Goal: Navigation & Orientation: Find specific page/section

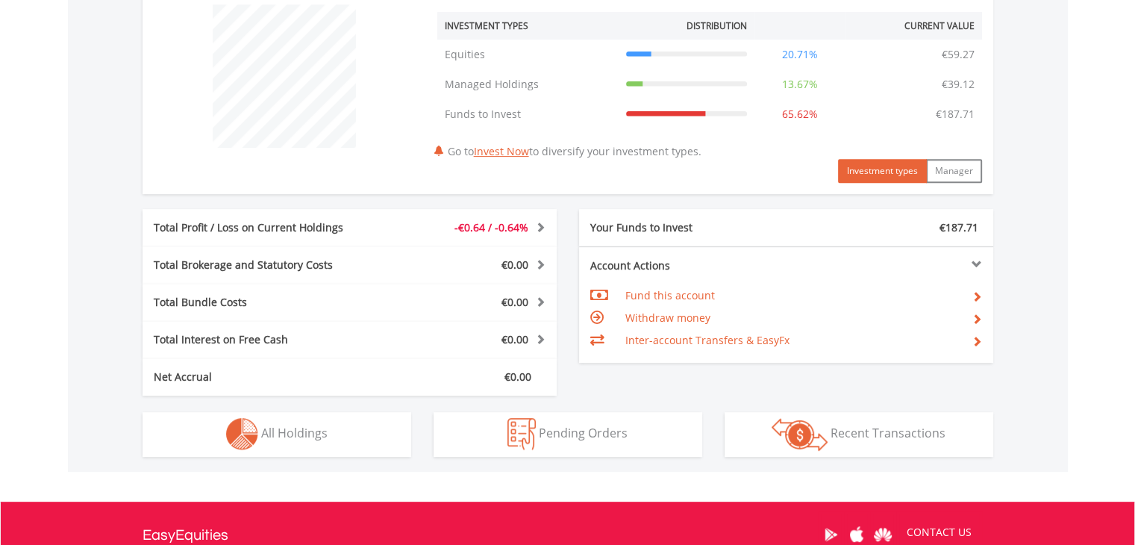
scroll to position [746, 0]
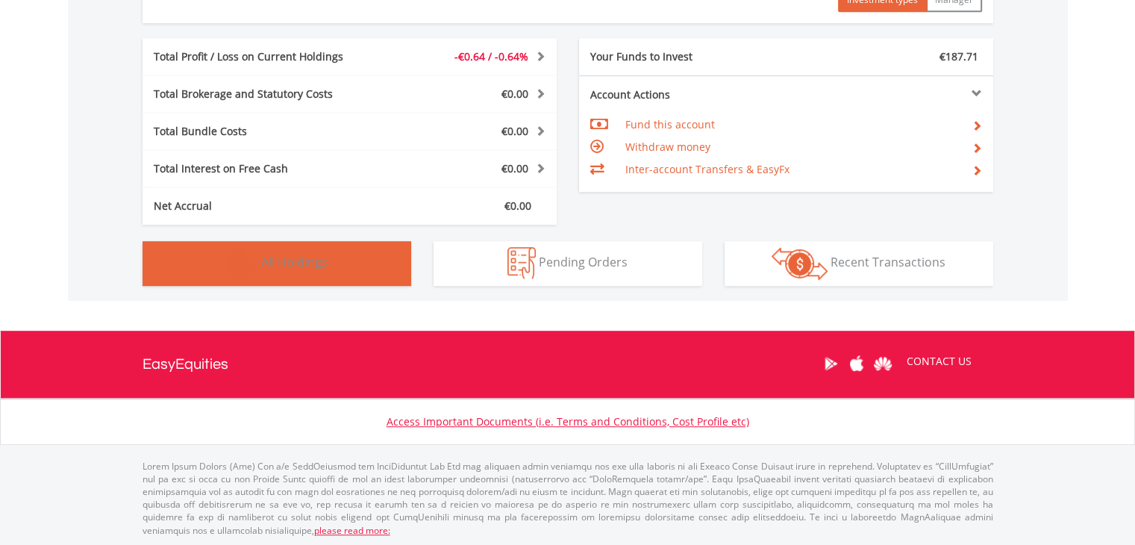
click at [306, 262] on span "All Holdings" at bounding box center [294, 262] width 66 height 16
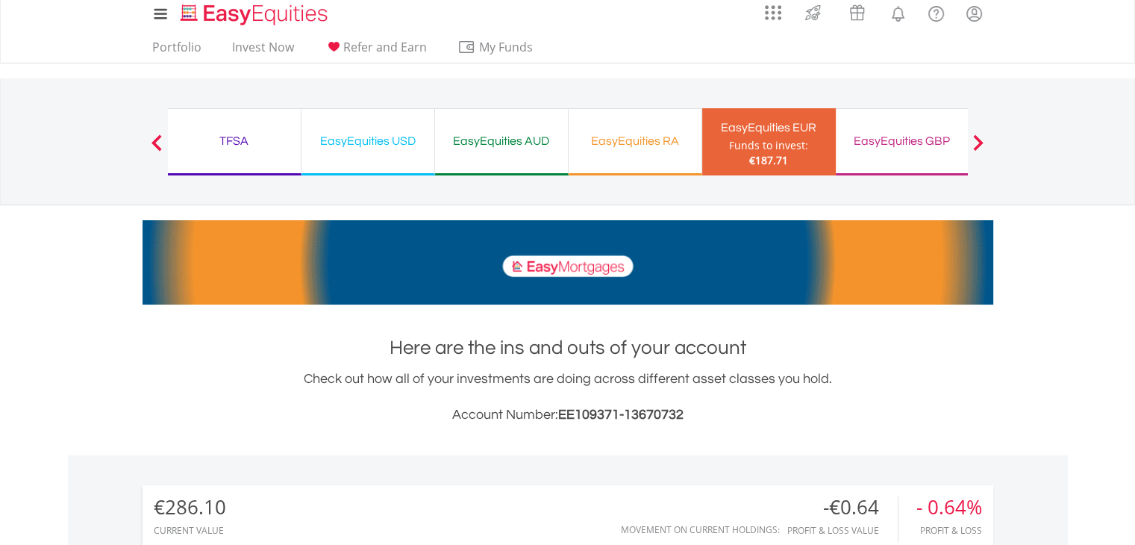
scroll to position [0, 0]
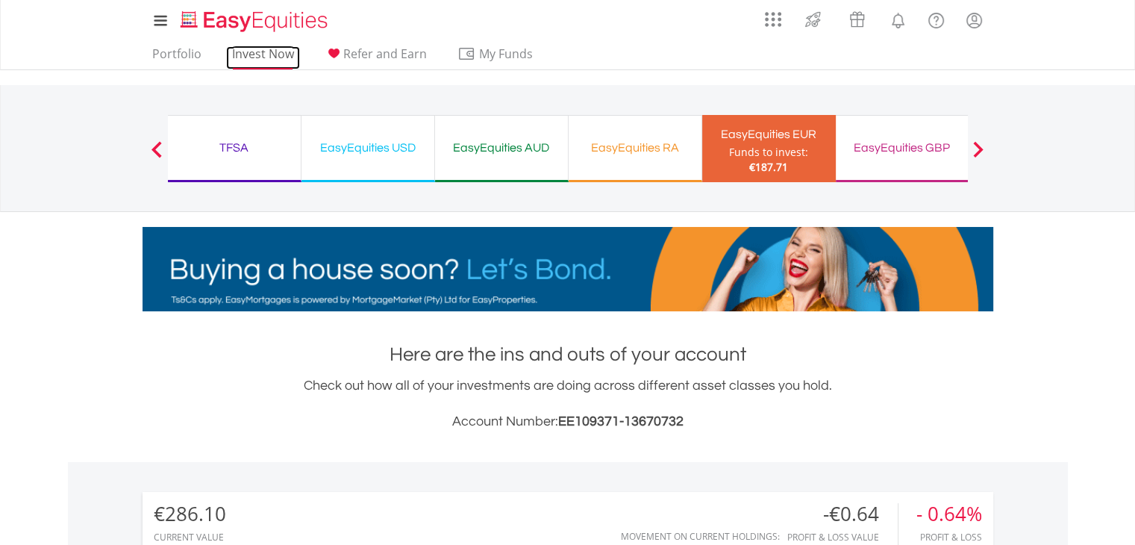
click at [253, 59] on link "Invest Now" at bounding box center [263, 57] width 74 height 23
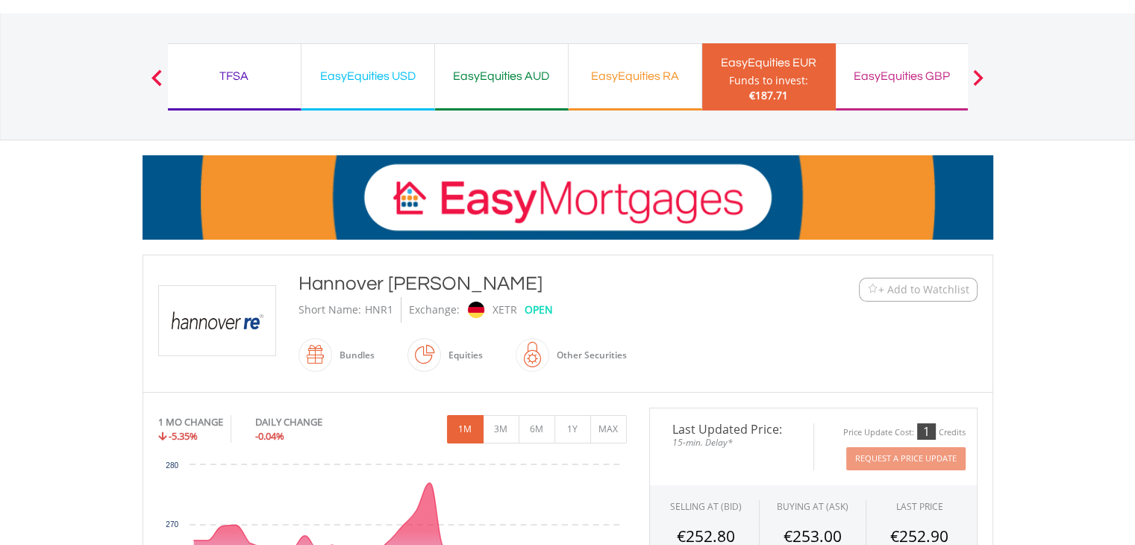
scroll to position [224, 0]
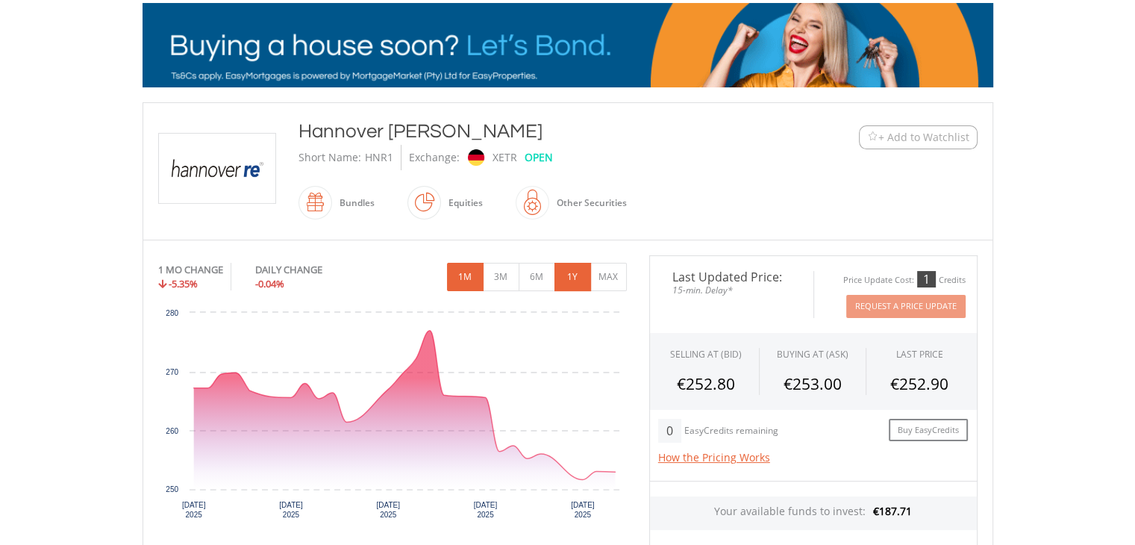
click at [582, 278] on button "1Y" at bounding box center [573, 277] width 37 height 28
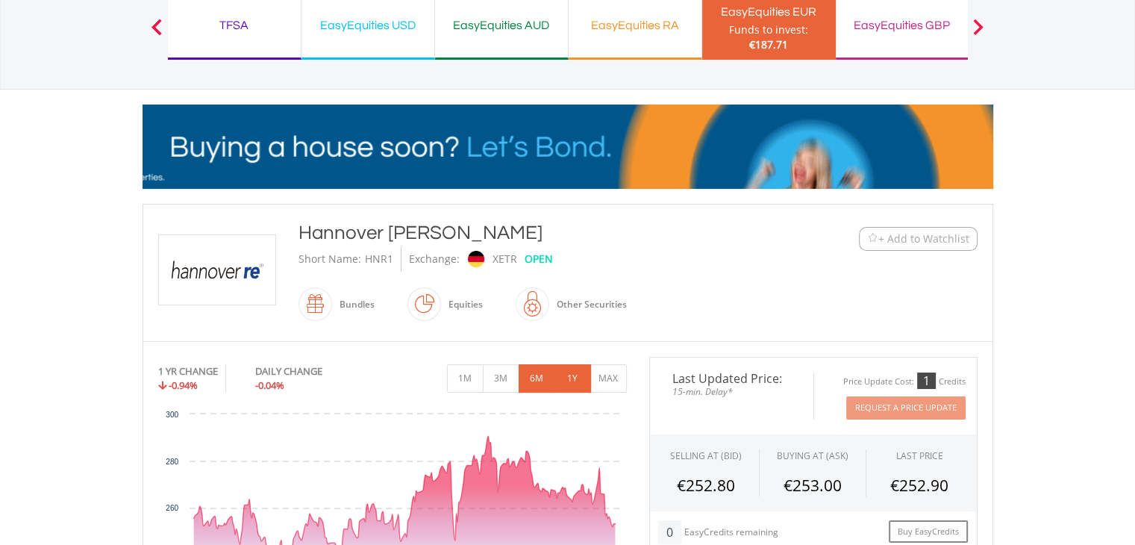
scroll to position [0, 0]
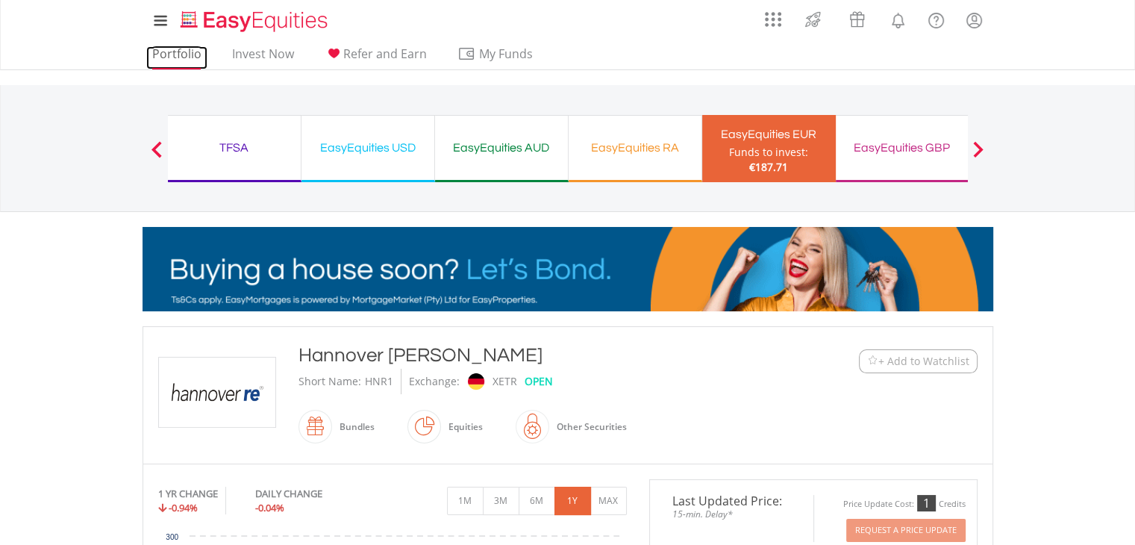
click at [181, 54] on link "Portfolio" at bounding box center [176, 57] width 61 height 23
